Goal: Information Seeking & Learning: Find specific fact

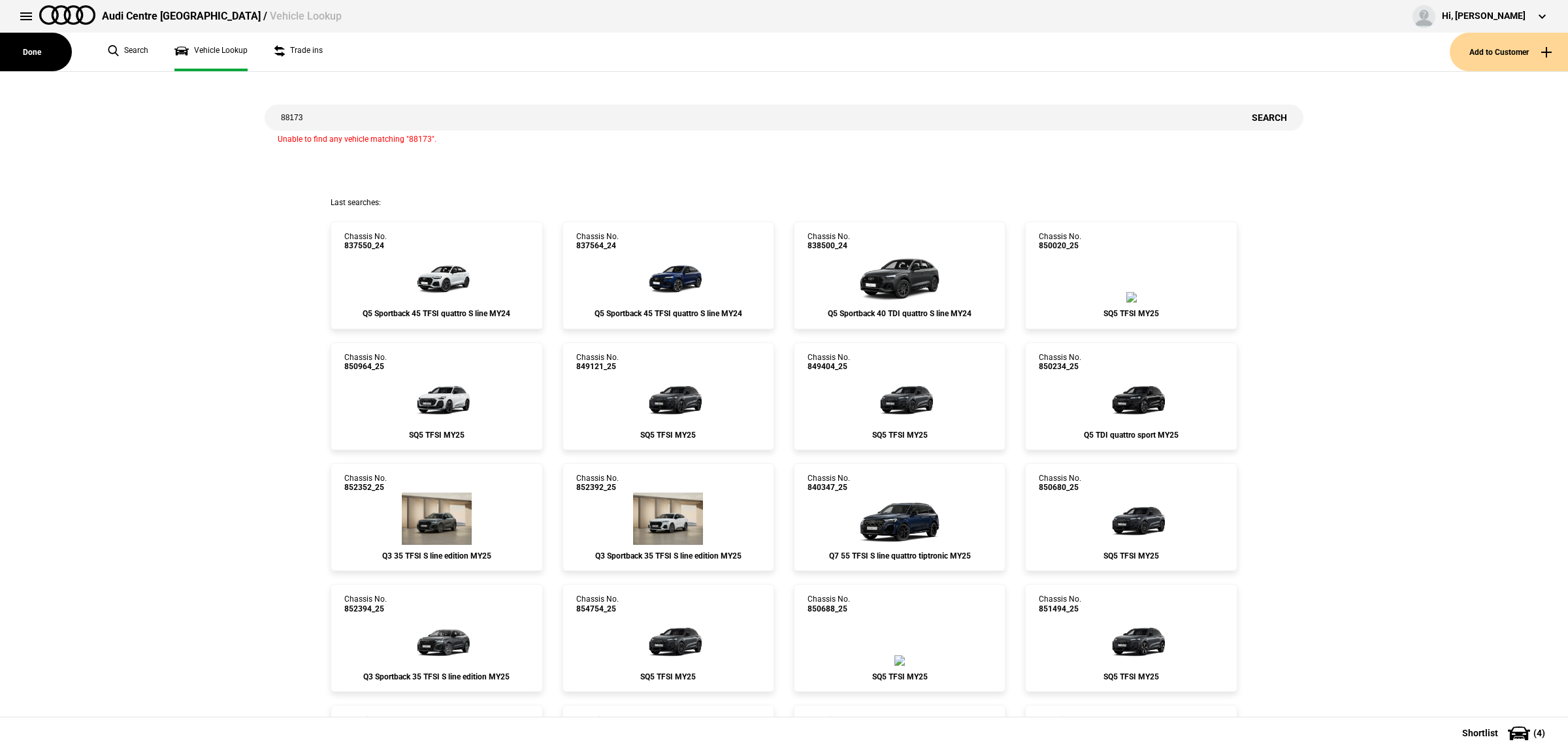
click at [299, 115] on input "88173" at bounding box center [750, 117] width 971 height 26
drag, startPoint x: 720, startPoint y: 280, endPoint x: 1567, endPoint y: 446, distance: 863.1
click at [769, 305] on div "Chassis No. 837564_24 Q5 Sportback 45 TFSI quattro S line MY24" at bounding box center [668, 275] width 231 height 108
click at [687, 278] on img at bounding box center [668, 276] width 79 height 52
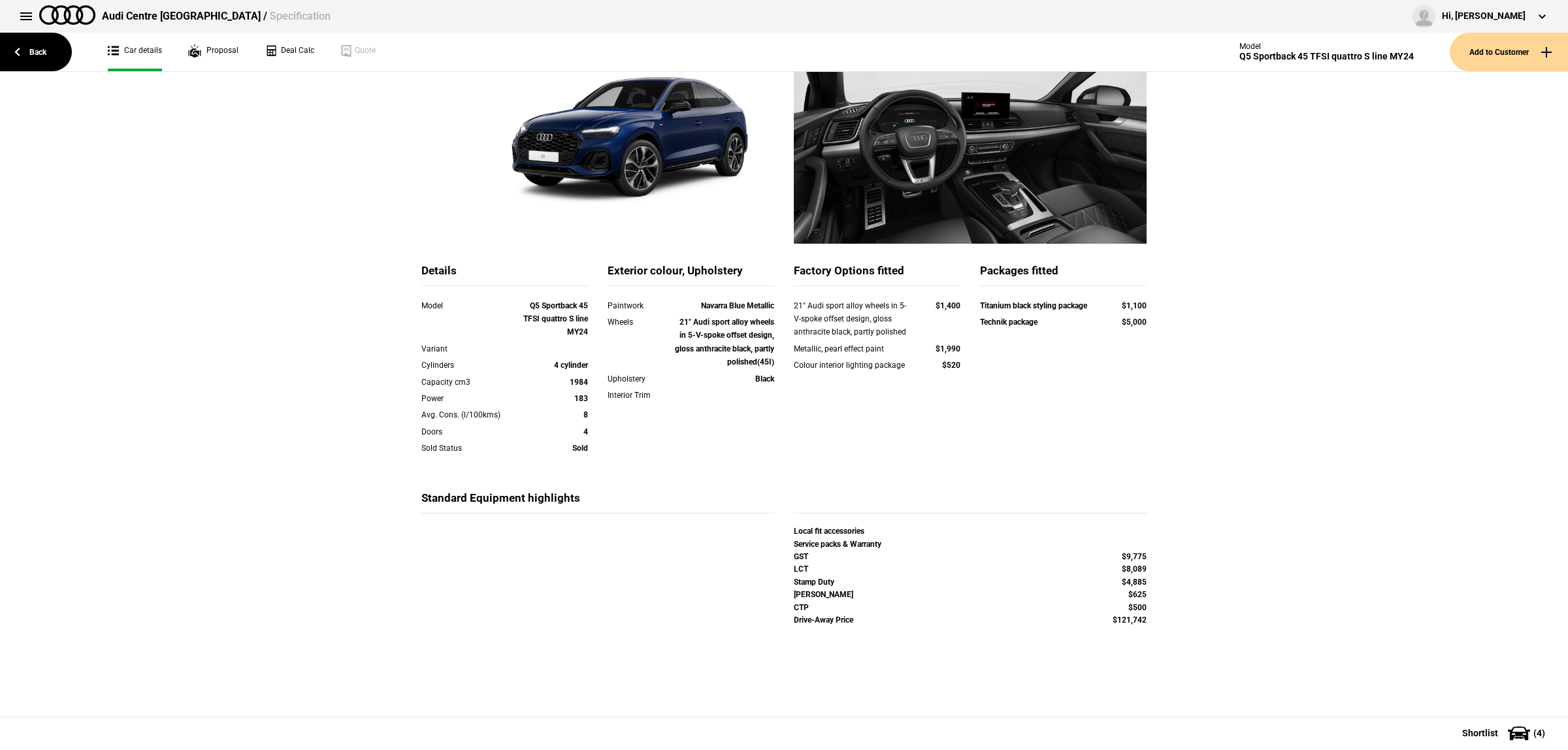
scroll to position [149, 0]
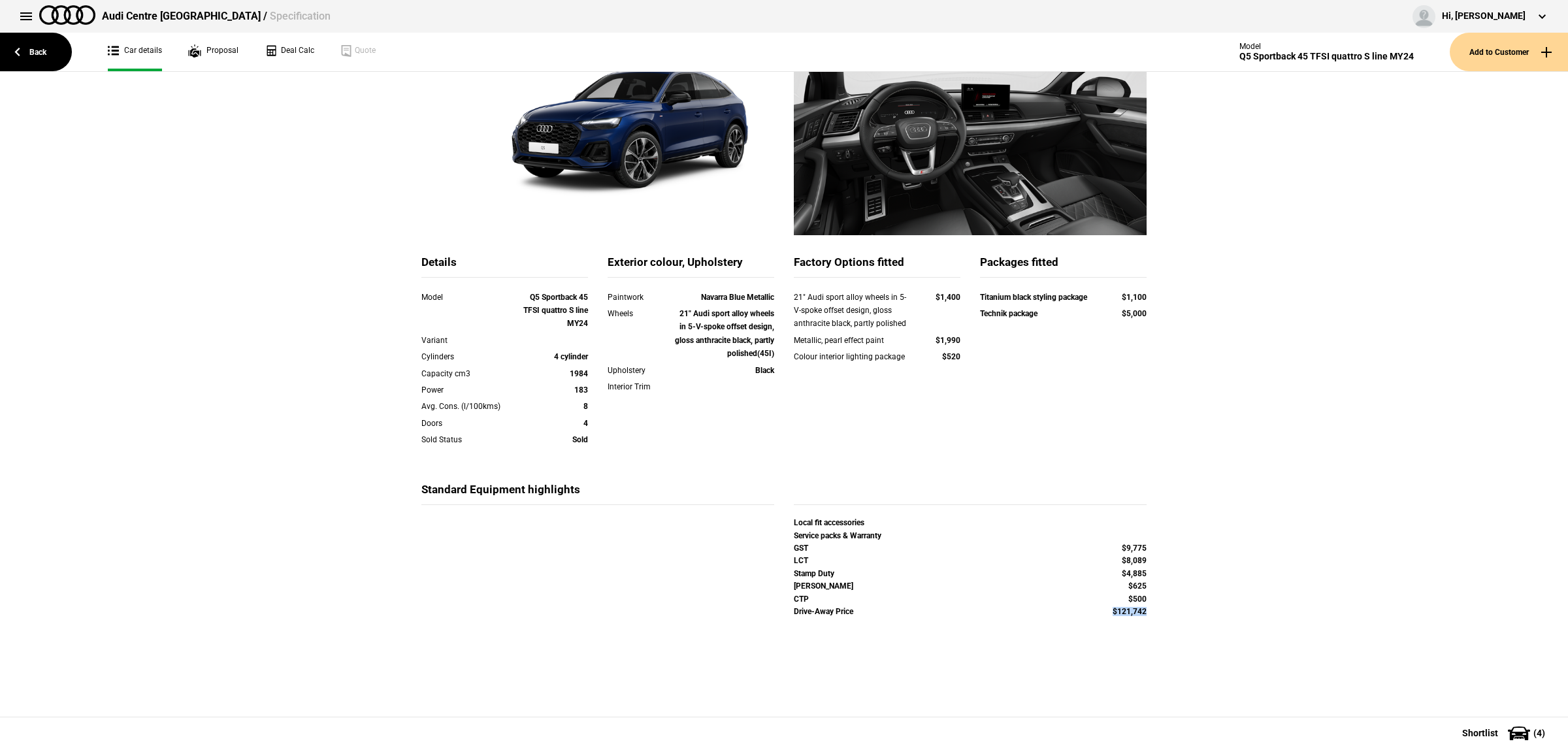
drag, startPoint x: 1151, startPoint y: 616, endPoint x: 1077, endPoint y: 619, distance: 74.1
click at [1077, 619] on div "Details Model Q5 Sportback 45 TFSI quattro S line MY24 Variant Cylinders 4 cyli…" at bounding box center [784, 326] width 764 height 652
click at [1077, 619] on div "Local fit accessories Service packs & Warranty GST $9,775 LCT $8,089 Stamp Duty…" at bounding box center [970, 575] width 353 height 114
click at [34, 20] on button at bounding box center [26, 16] width 26 height 26
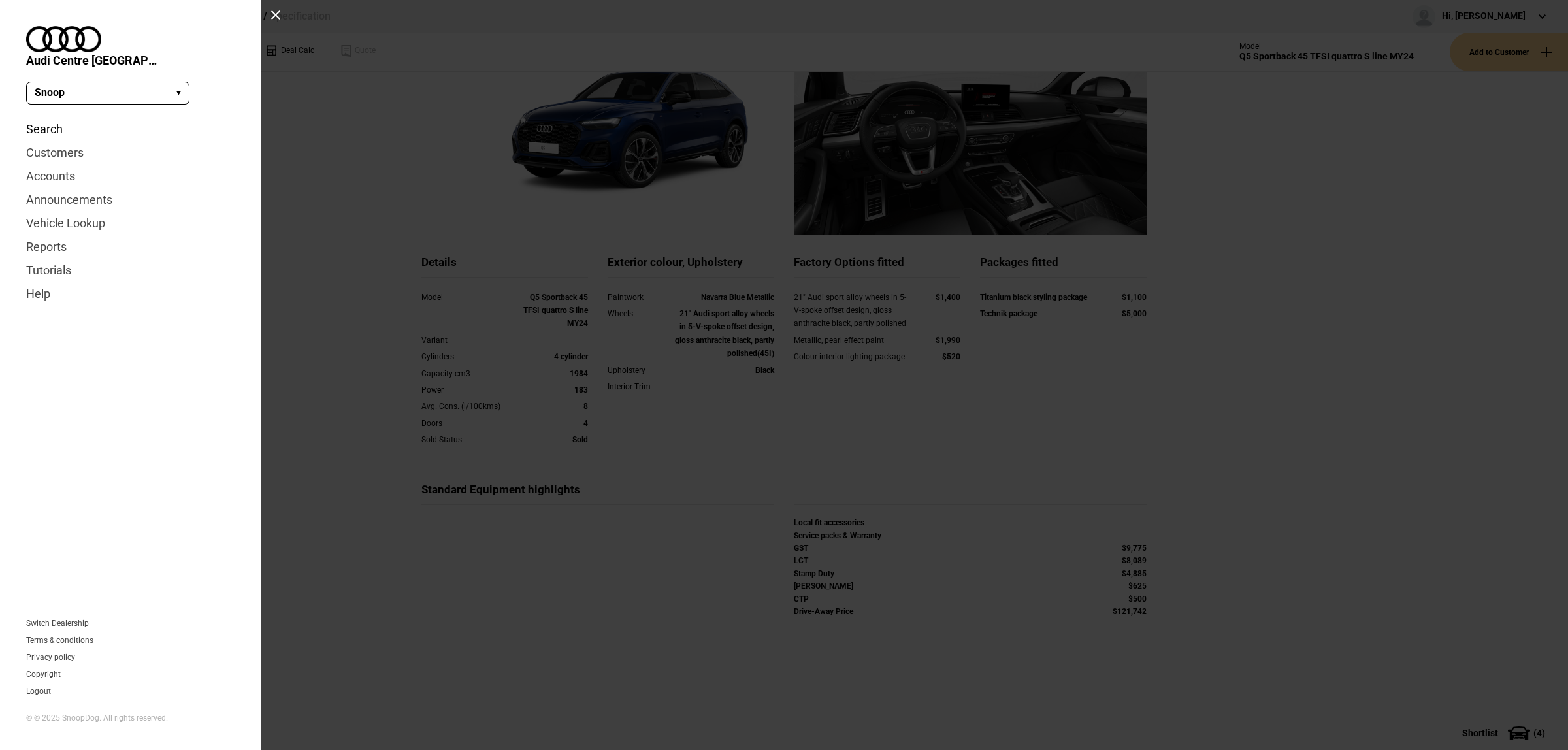
click at [46, 118] on link "Search" at bounding box center [131, 129] width 209 height 24
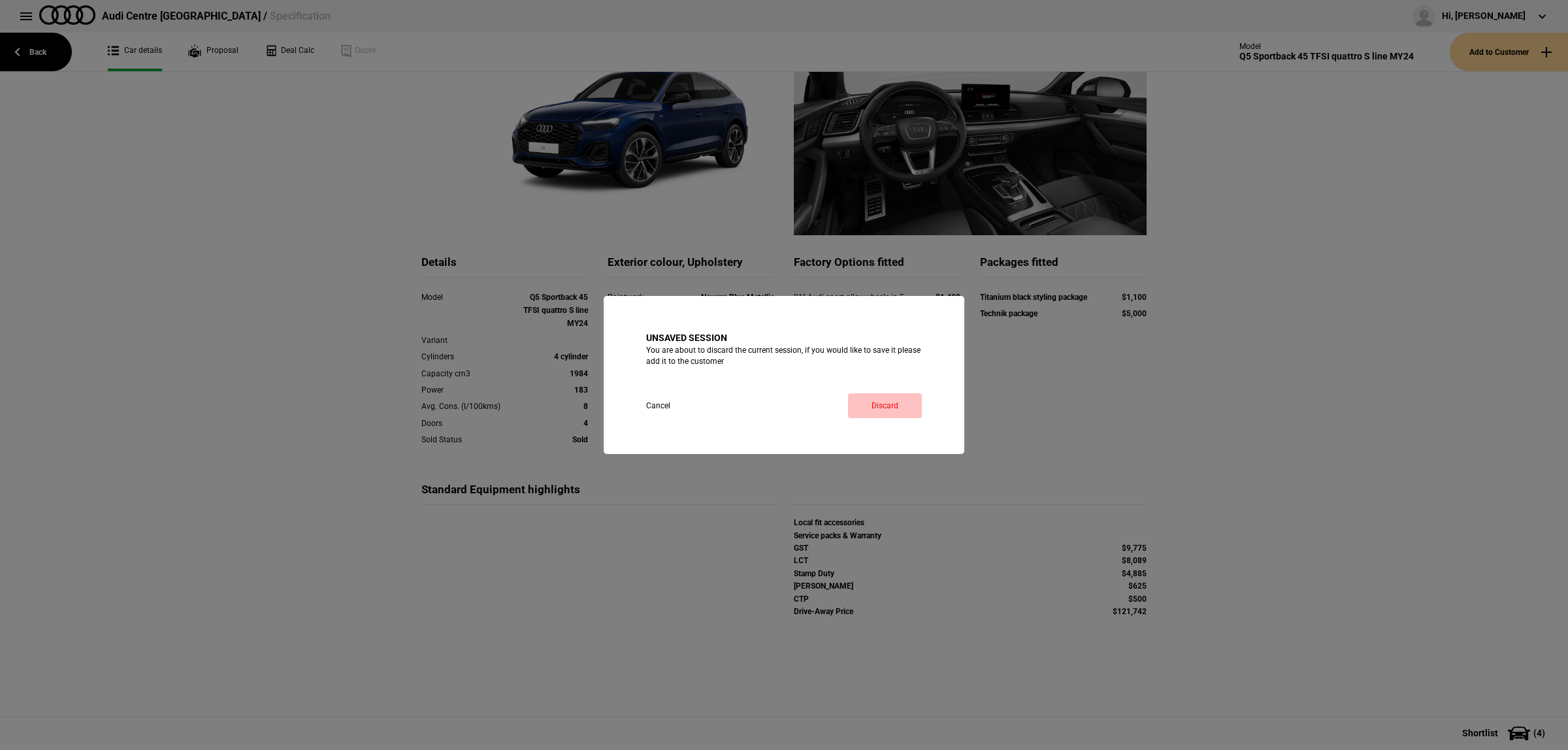
click at [883, 405] on link "Discard" at bounding box center [885, 406] width 74 height 25
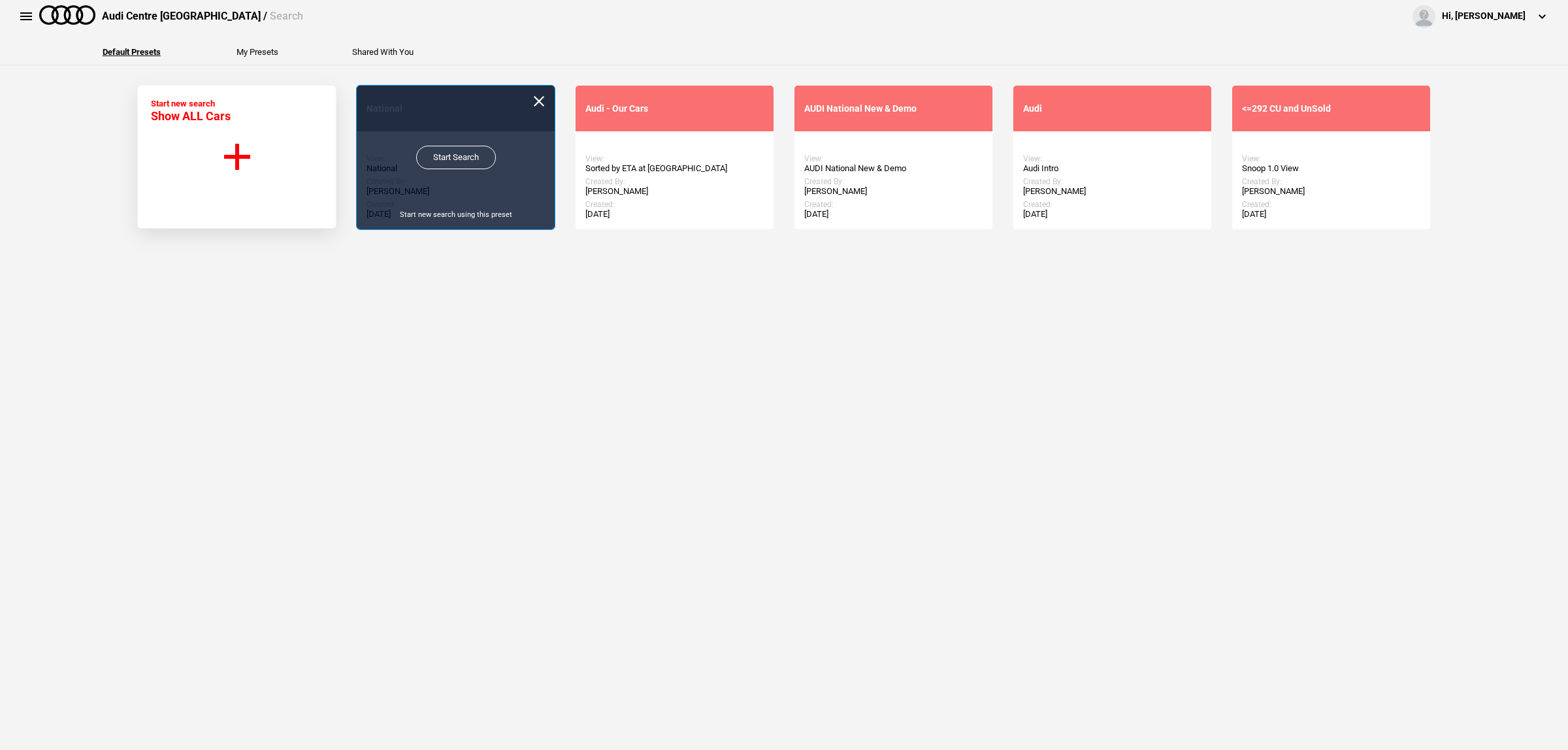
click at [452, 157] on link "Start Search" at bounding box center [456, 157] width 79 height 24
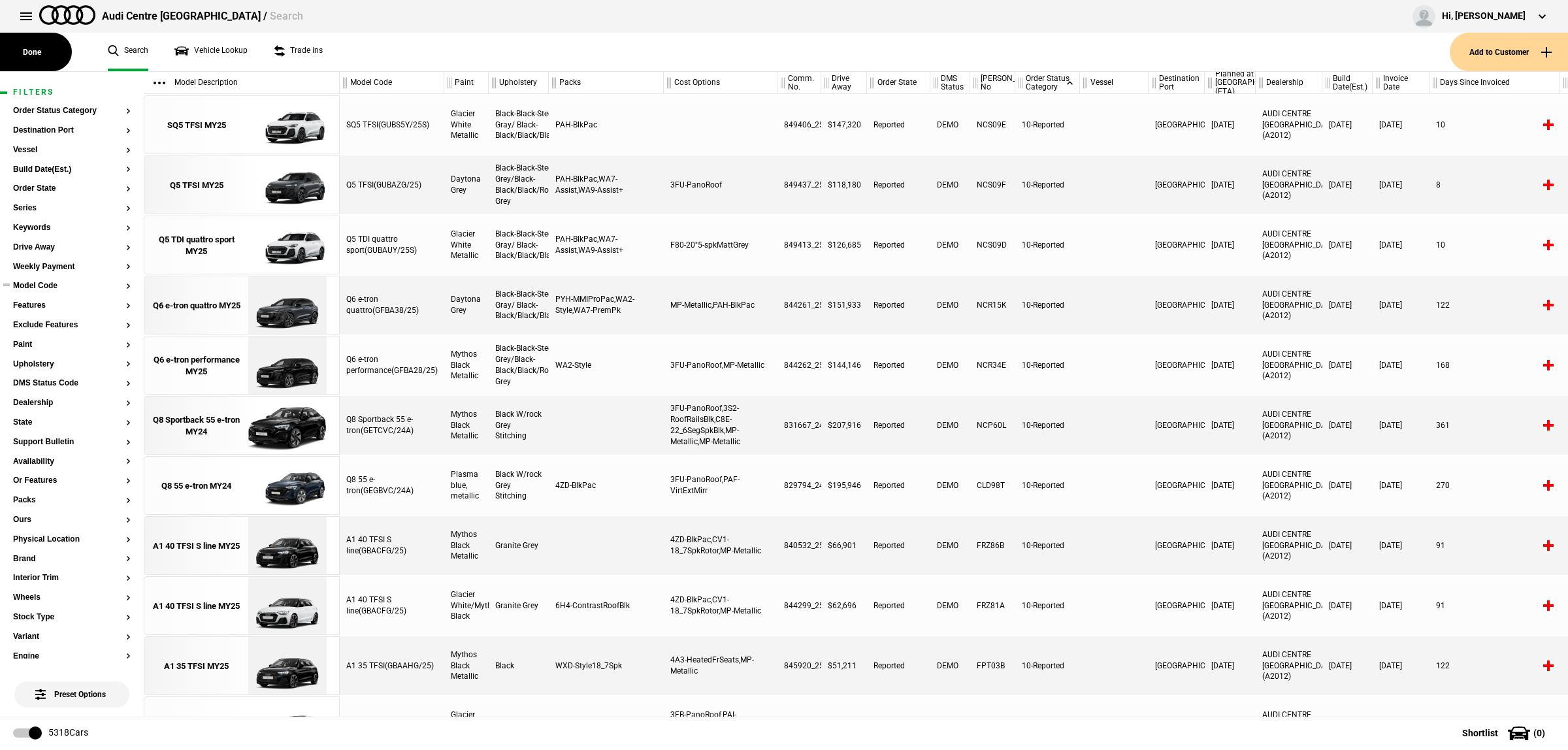
click at [50, 283] on button "Model Code" at bounding box center [71, 286] width 118 height 9
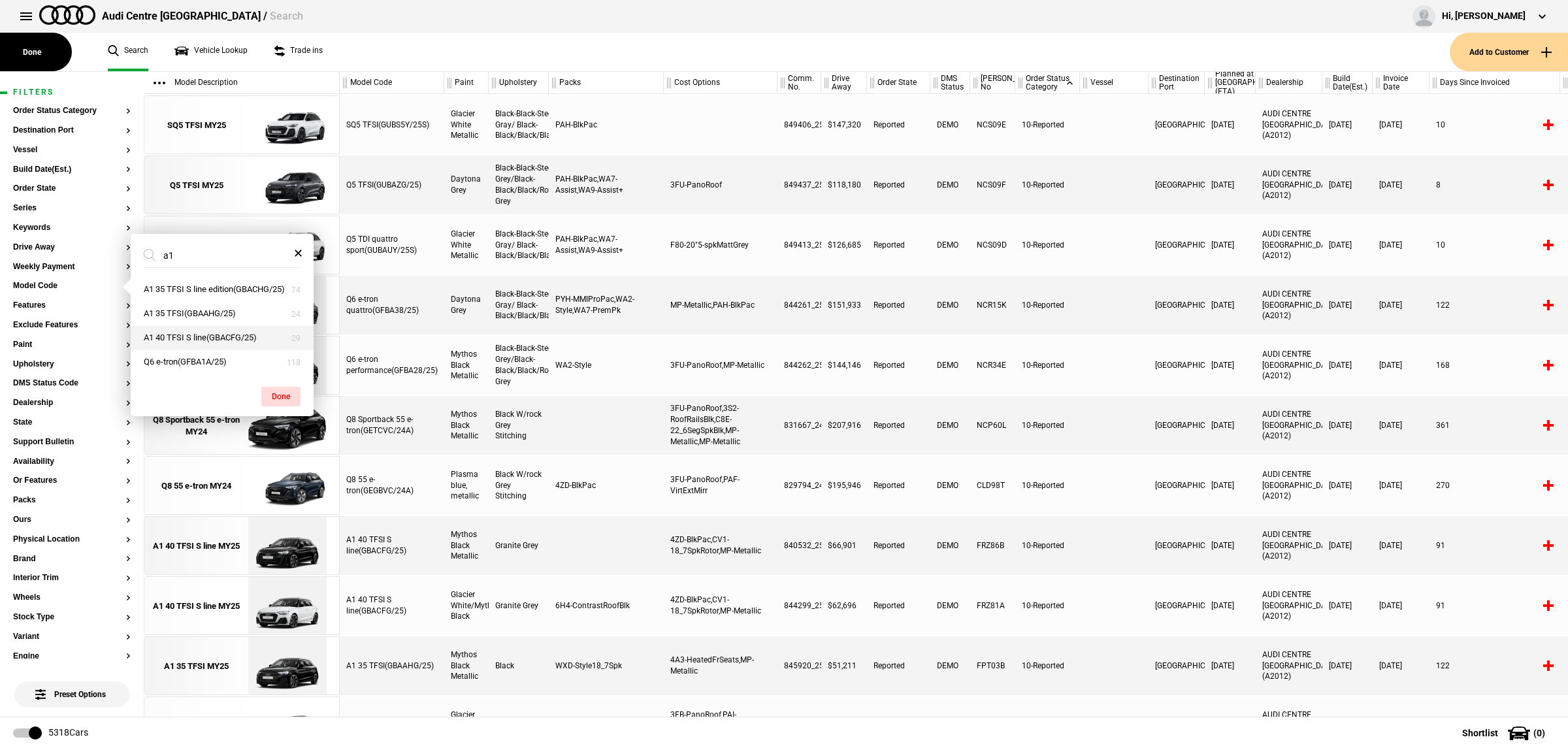
type input "a1"
click at [220, 349] on button "A1 40 TFSI S line(GBACFG/25)" at bounding box center [222, 338] width 183 height 24
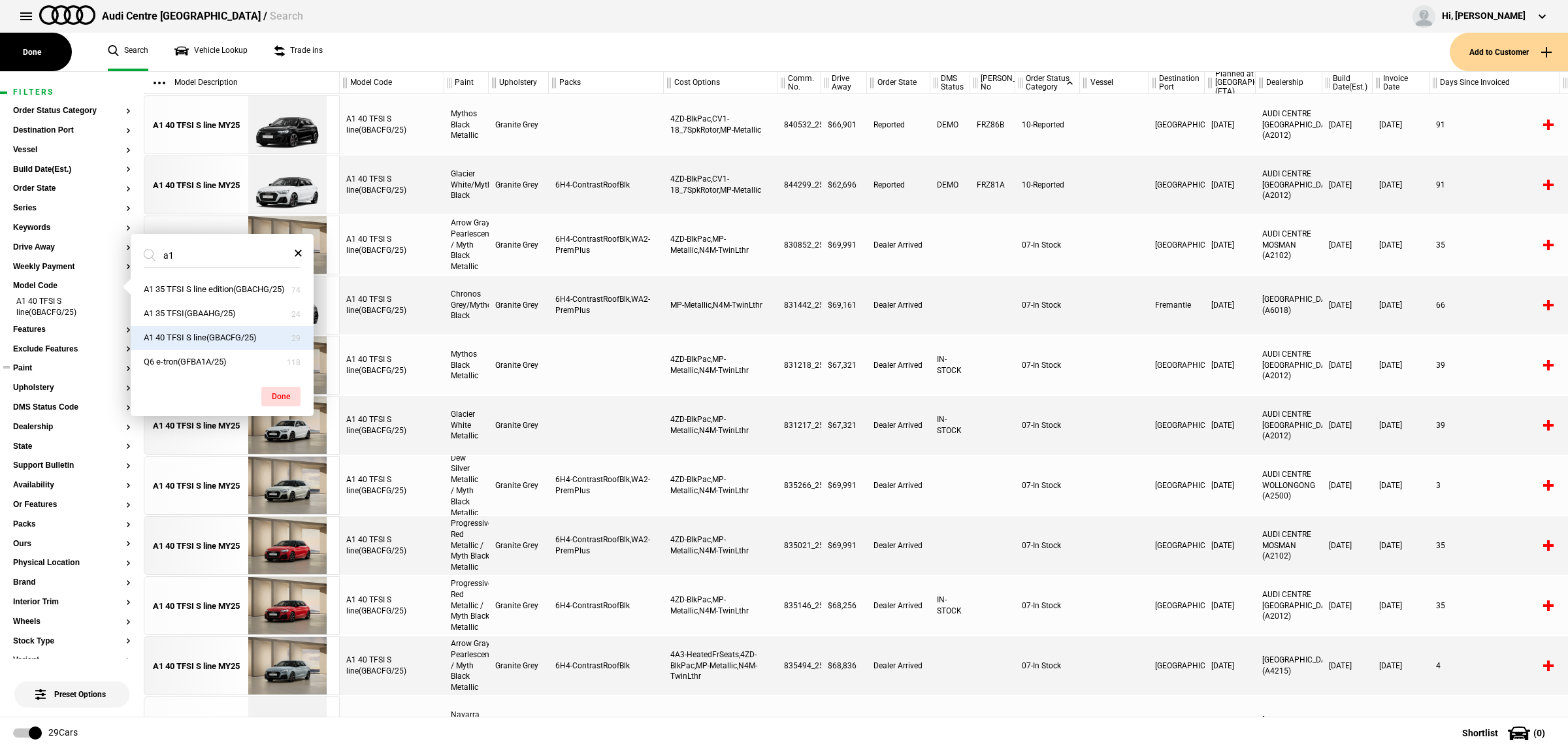
click at [50, 365] on button "Paint" at bounding box center [71, 369] width 118 height 9
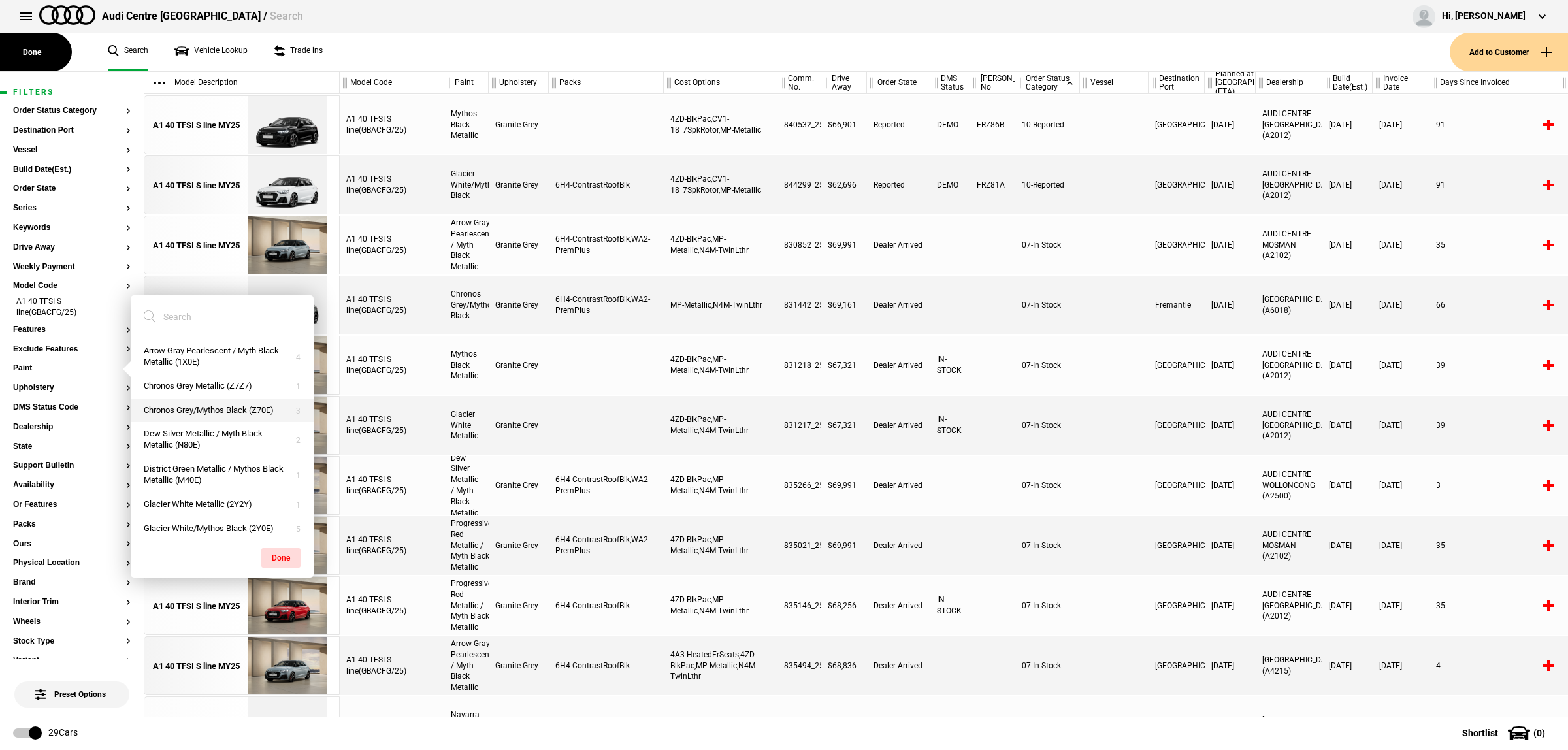
click at [168, 412] on button "Chronos Grey/Mythos Black (Z70E)" at bounding box center [222, 410] width 183 height 24
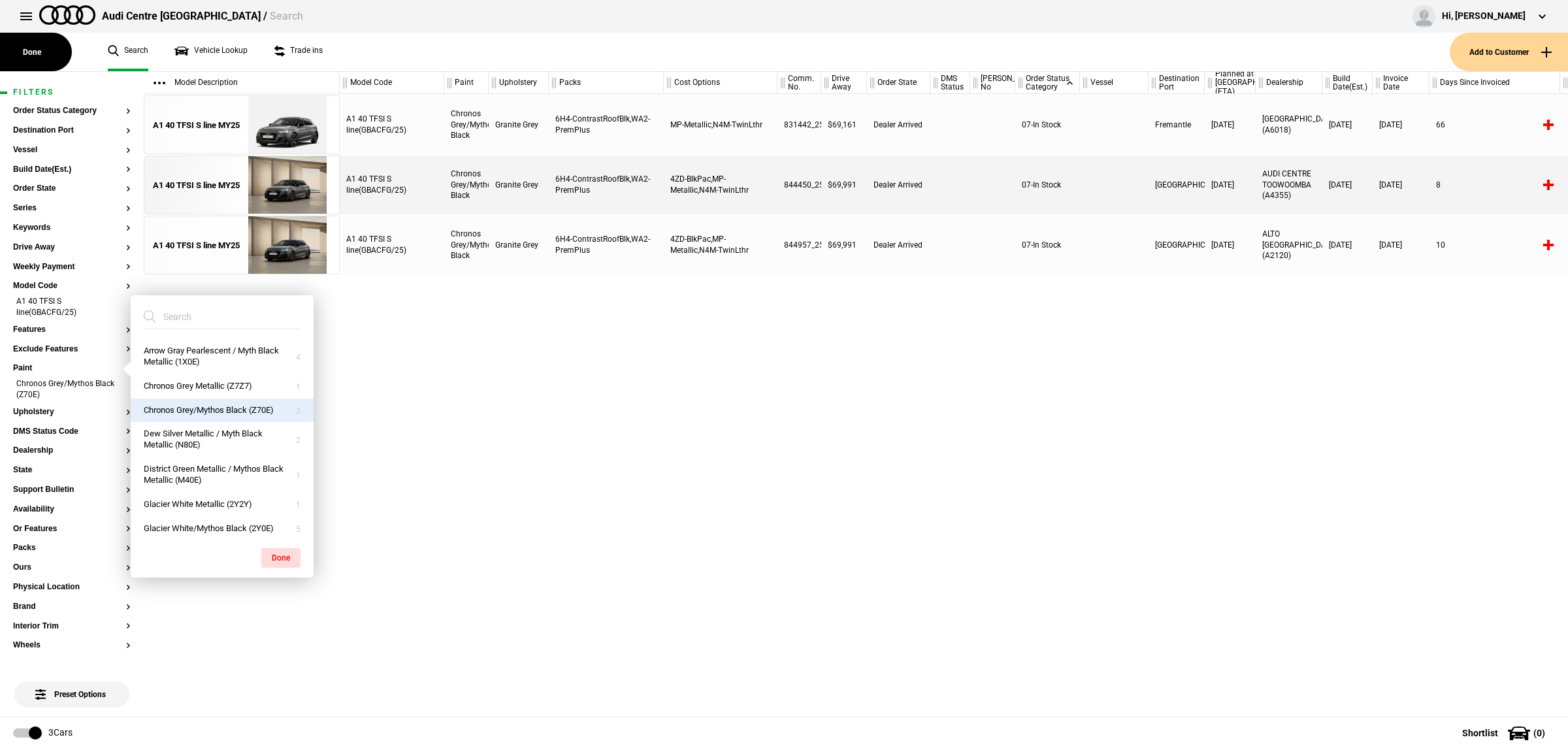
click at [791, 413] on div "A1 40 TFSI S line(GBACFG/25) Chronos Grey/Mythos Black Granite Grey 6H4-Contras…" at bounding box center [954, 405] width 1228 height 622
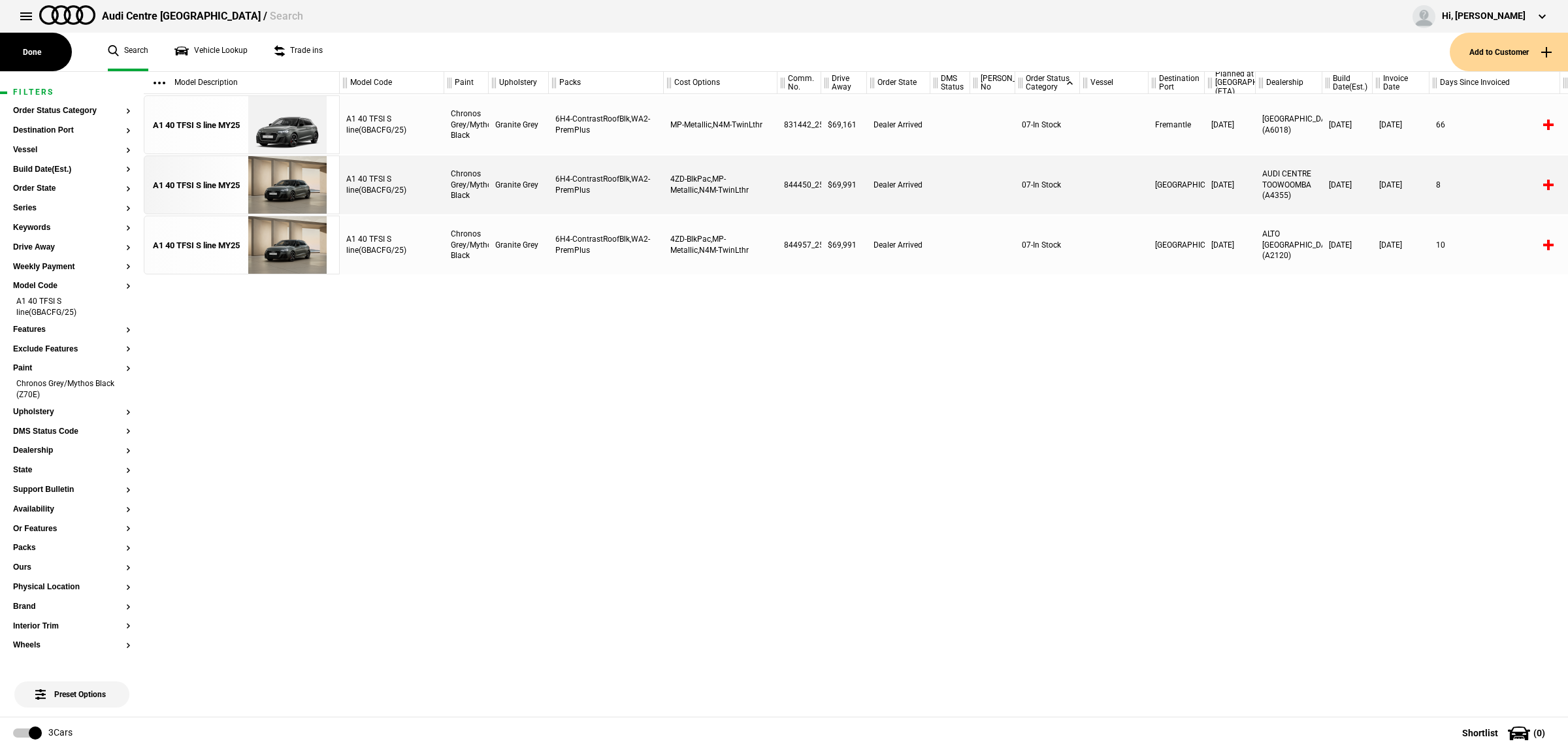
click at [411, 250] on div "A1 40 TFSI S line(GBACFG/25)" at bounding box center [392, 244] width 104 height 59
click at [266, 250] on img at bounding box center [287, 245] width 91 height 59
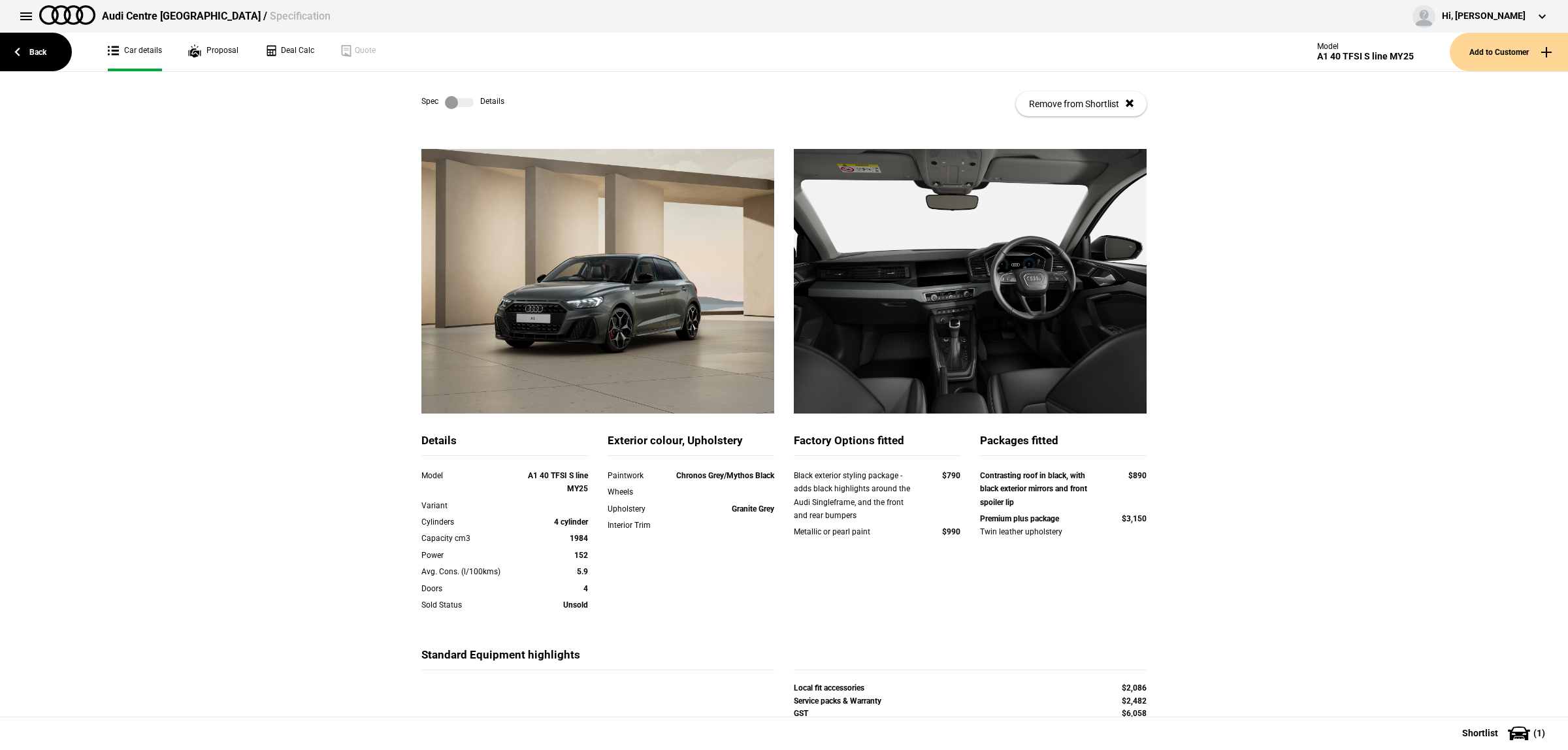
click at [459, 100] on label at bounding box center [459, 102] width 29 height 13
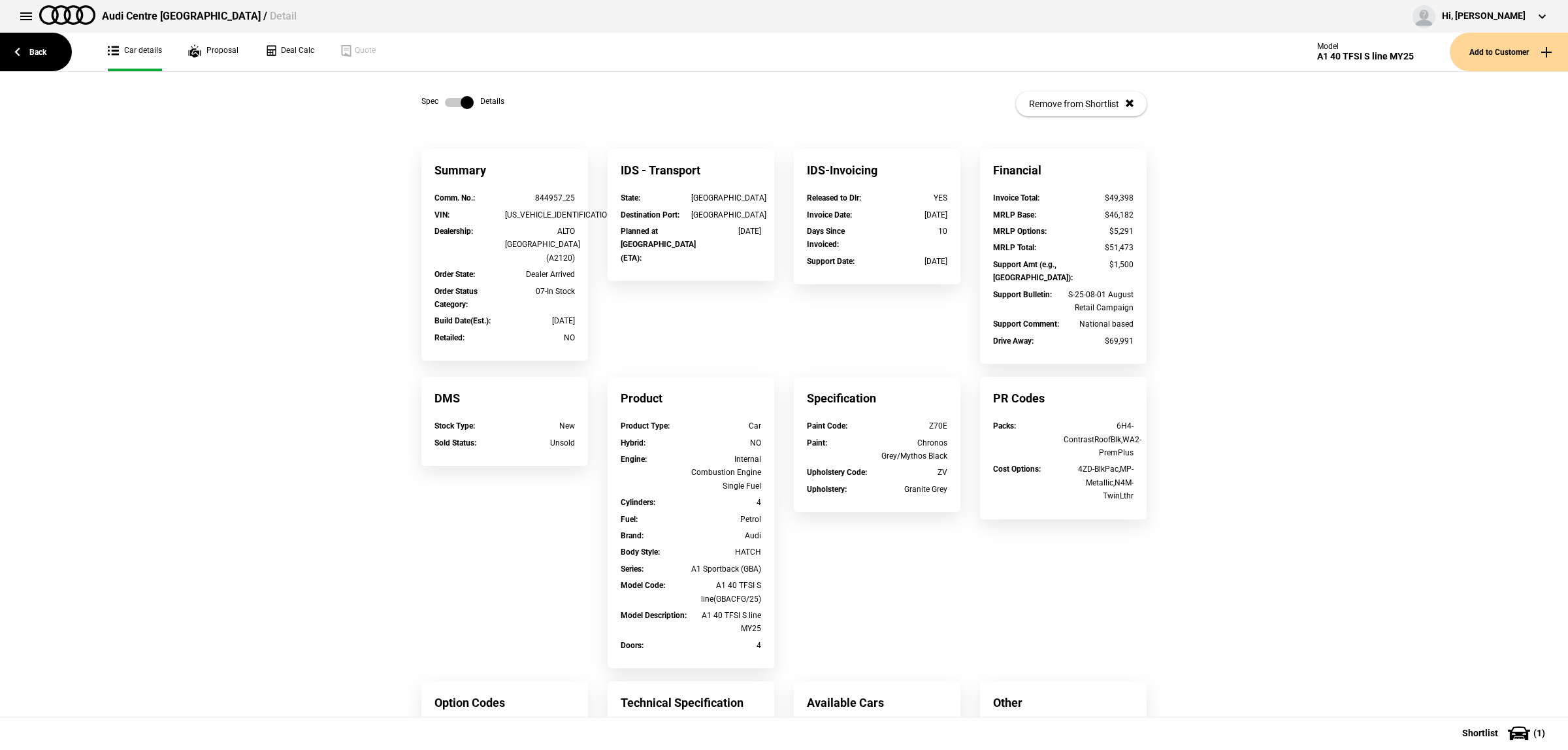
click at [446, 101] on label at bounding box center [459, 102] width 29 height 13
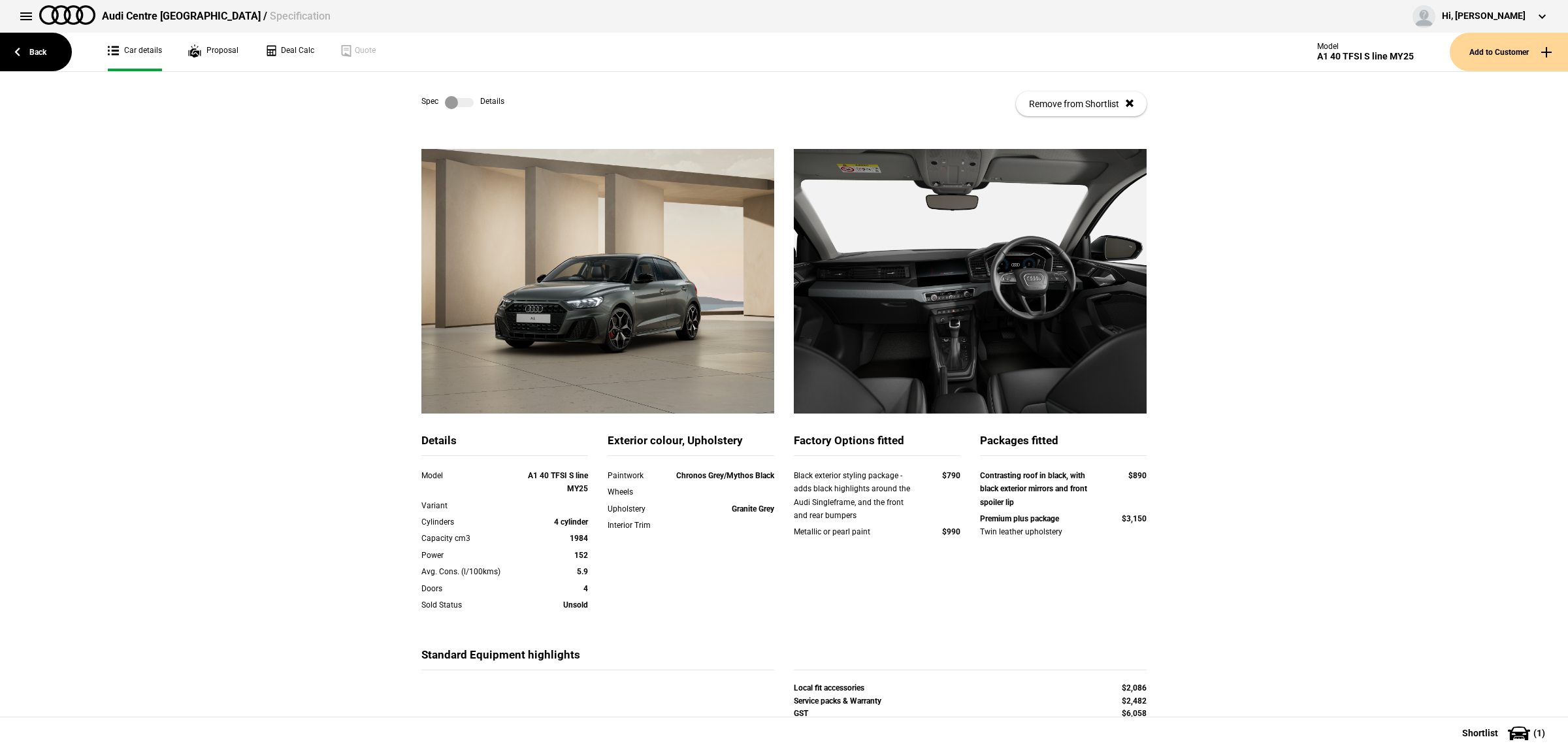
click at [456, 102] on label at bounding box center [459, 102] width 29 height 13
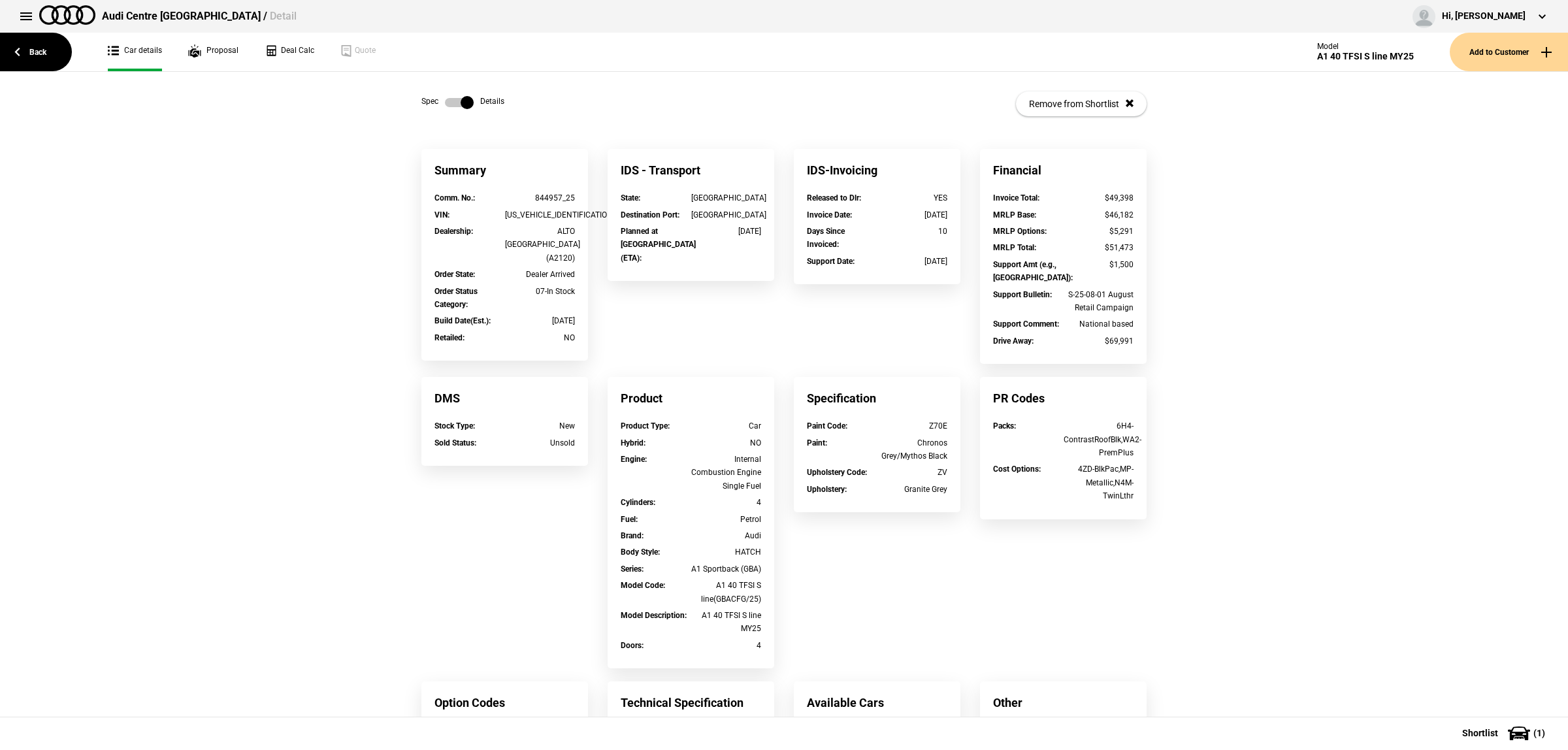
click at [542, 233] on div "ALTO PENNANT HILLS (A2120)" at bounding box center [540, 244] width 71 height 40
click at [785, 320] on div "Summary Comm. No. : 844957_25 VIN : WAUZZZGB9SR047175 Dealership : ALTO PENNANT…" at bounding box center [784, 521] width 745 height 744
click at [572, 206] on div "Comm. No. : 844957_25" at bounding box center [505, 199] width 160 height 16
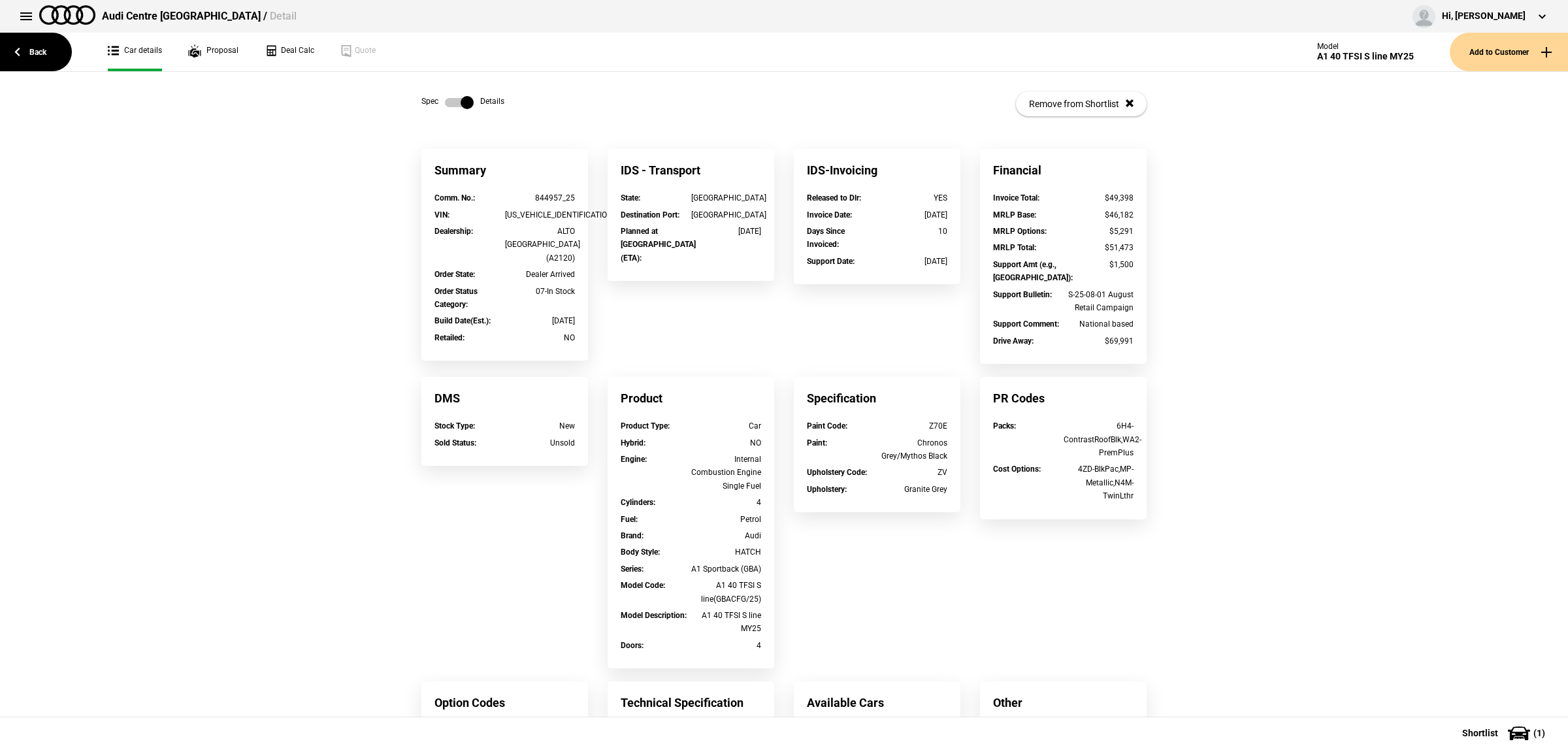
click at [536, 194] on div "844957_25" at bounding box center [540, 197] width 71 height 13
drag, startPoint x: 557, startPoint y: 194, endPoint x: 518, endPoint y: 196, distance: 39.1
click at [518, 196] on div "844957_25" at bounding box center [540, 197] width 71 height 13
copy div "844957"
